Goal: Information Seeking & Learning: Check status

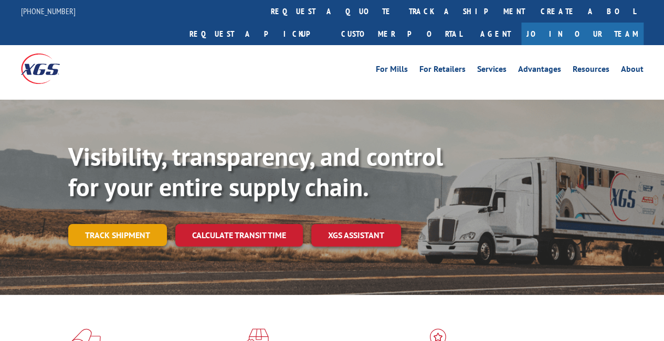
click at [124, 224] on link "Track shipment" at bounding box center [117, 235] width 99 height 22
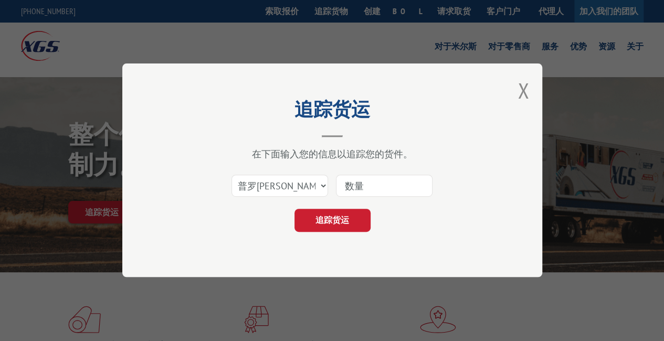
click at [369, 184] on input at bounding box center [384, 186] width 97 height 22
paste input "17496918"
type input "17496918"
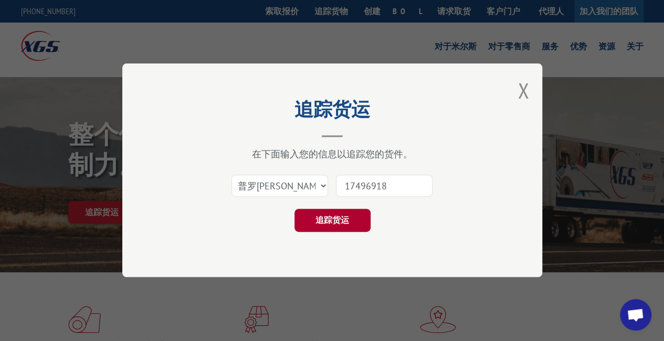
click at [338, 220] on font "追踪货运" at bounding box center [333, 220] width 34 height 11
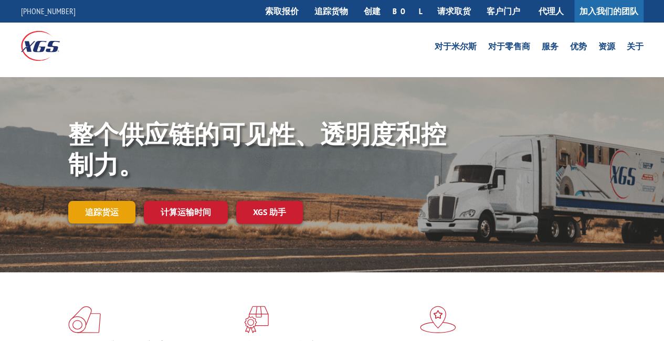
click at [105, 211] on font "追踪货运" at bounding box center [102, 212] width 34 height 11
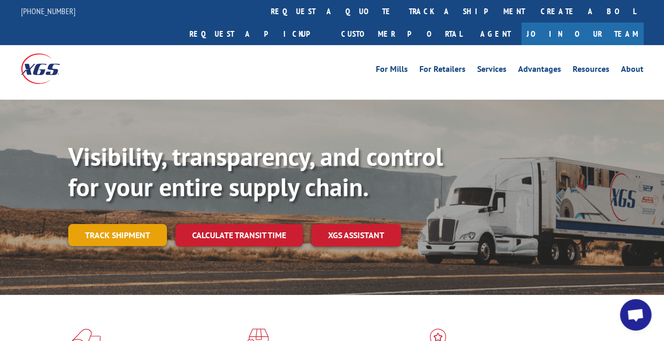
click at [147, 224] on link "Track shipment" at bounding box center [117, 235] width 99 height 22
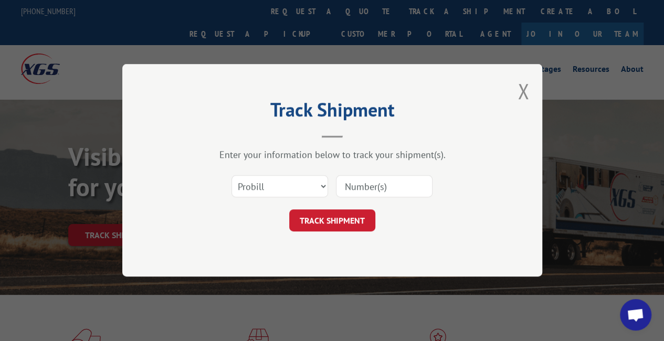
click at [381, 195] on input at bounding box center [384, 187] width 97 height 22
paste input "17501621"
type input "17501621"
click at [355, 220] on button "TRACK SHIPMENT" at bounding box center [332, 221] width 86 height 22
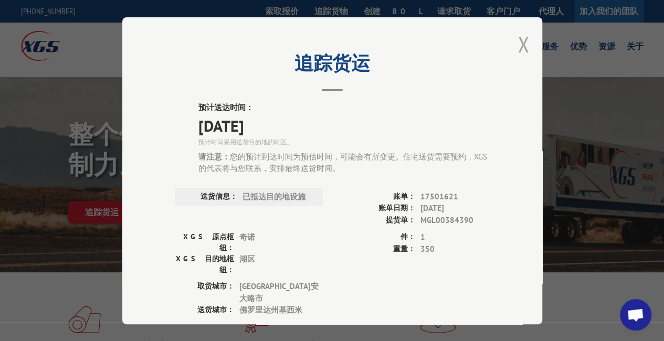
click at [521, 36] on button "关闭模式" at bounding box center [524, 44] width 12 height 28
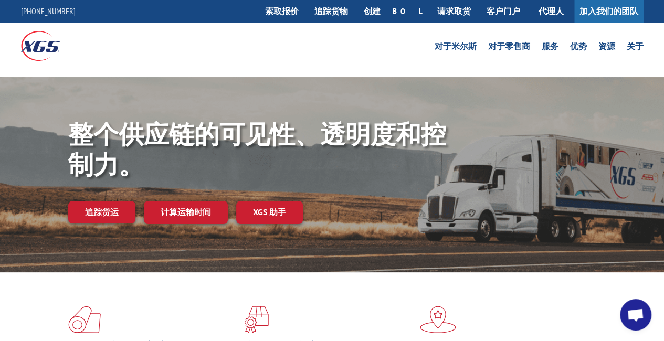
drag, startPoint x: 117, startPoint y: 194, endPoint x: 113, endPoint y: 210, distance: 15.7
click at [117, 195] on div "整个供应链的可见性、透明度和控制力。 追踪货运 计算运输时间 XGS 助手" at bounding box center [366, 192] width 596 height 147
click at [113, 210] on font "追踪货运" at bounding box center [102, 212] width 34 height 11
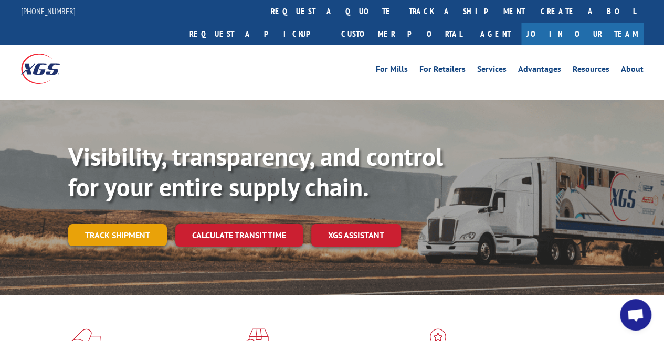
click at [107, 224] on link "Track shipment" at bounding box center [117, 235] width 99 height 22
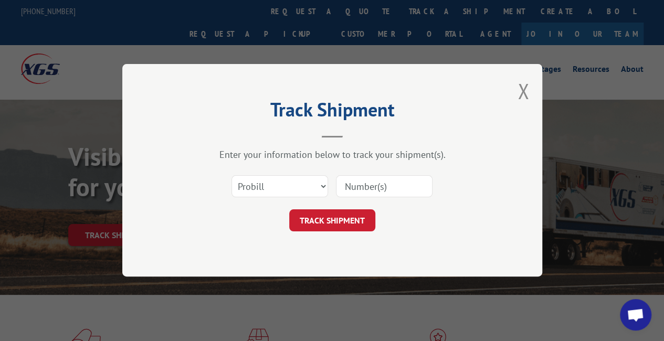
click at [365, 197] on input at bounding box center [384, 187] width 97 height 22
paste input "17501937"
type input "17501937"
click at [354, 217] on button "TRACK SHIPMENT" at bounding box center [332, 221] width 86 height 22
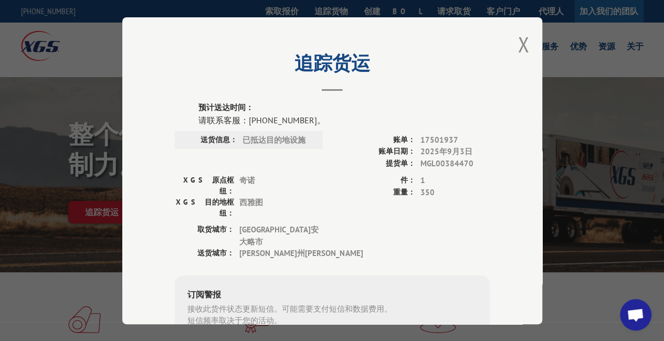
click at [508, 177] on div "追踪货运 预计送达时间： 请联系客服：（844）947-7447。 送货信息： 已抵达目的地设施 账单： 17501937 账单日期： 2025年9月3日 提…" at bounding box center [332, 170] width 420 height 307
click at [518, 40] on button "关闭模式" at bounding box center [524, 44] width 12 height 28
